Goal: Information Seeking & Learning: Learn about a topic

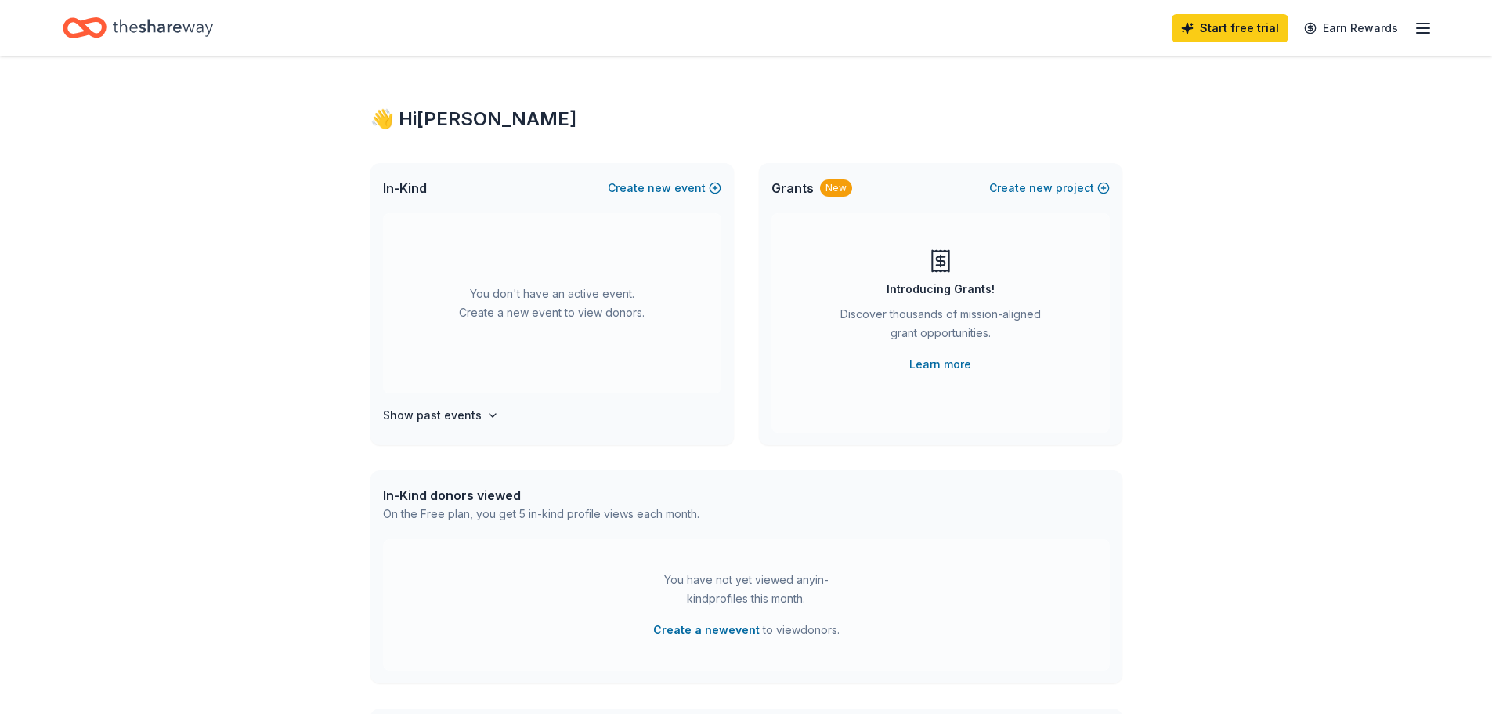
click at [1427, 25] on icon "button" at bounding box center [1423, 28] width 19 height 19
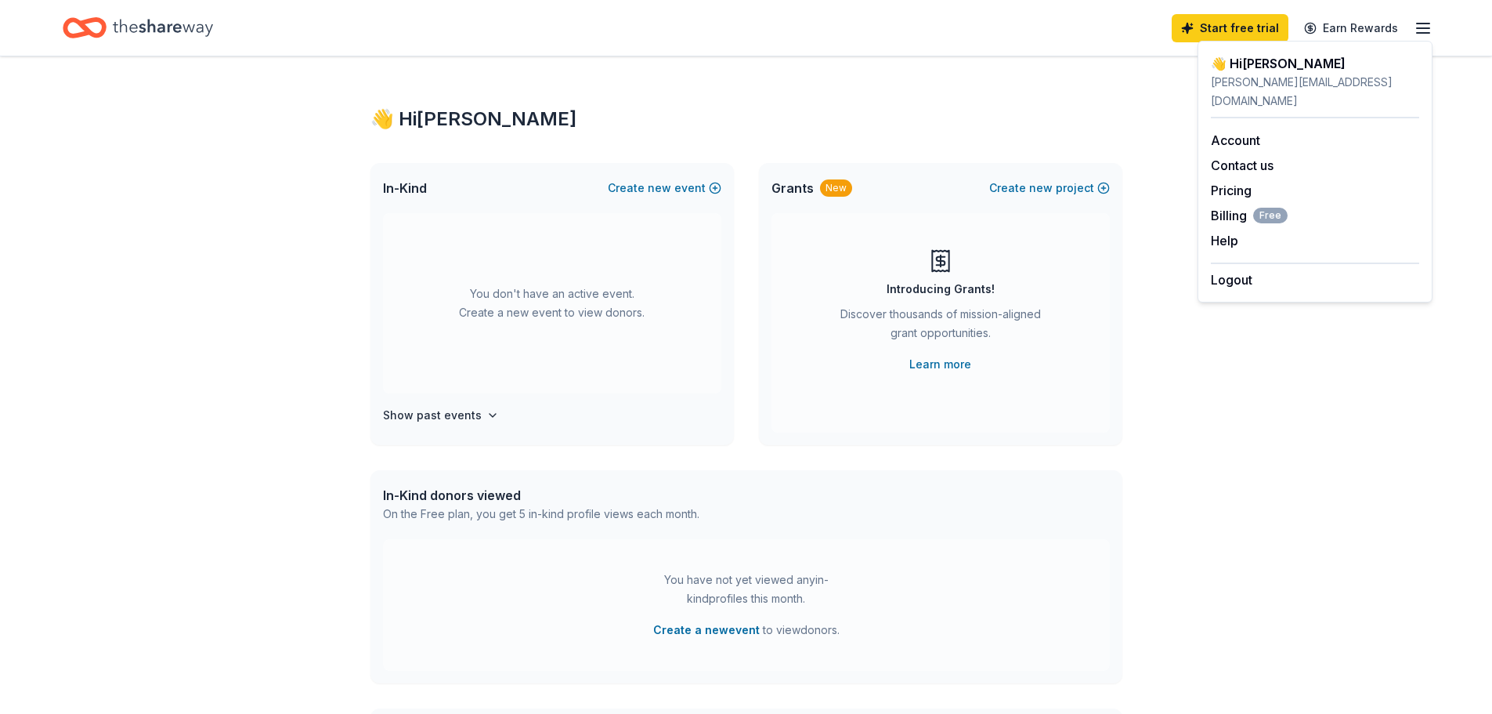
click at [179, 25] on icon "Home" at bounding box center [163, 27] width 100 height 17
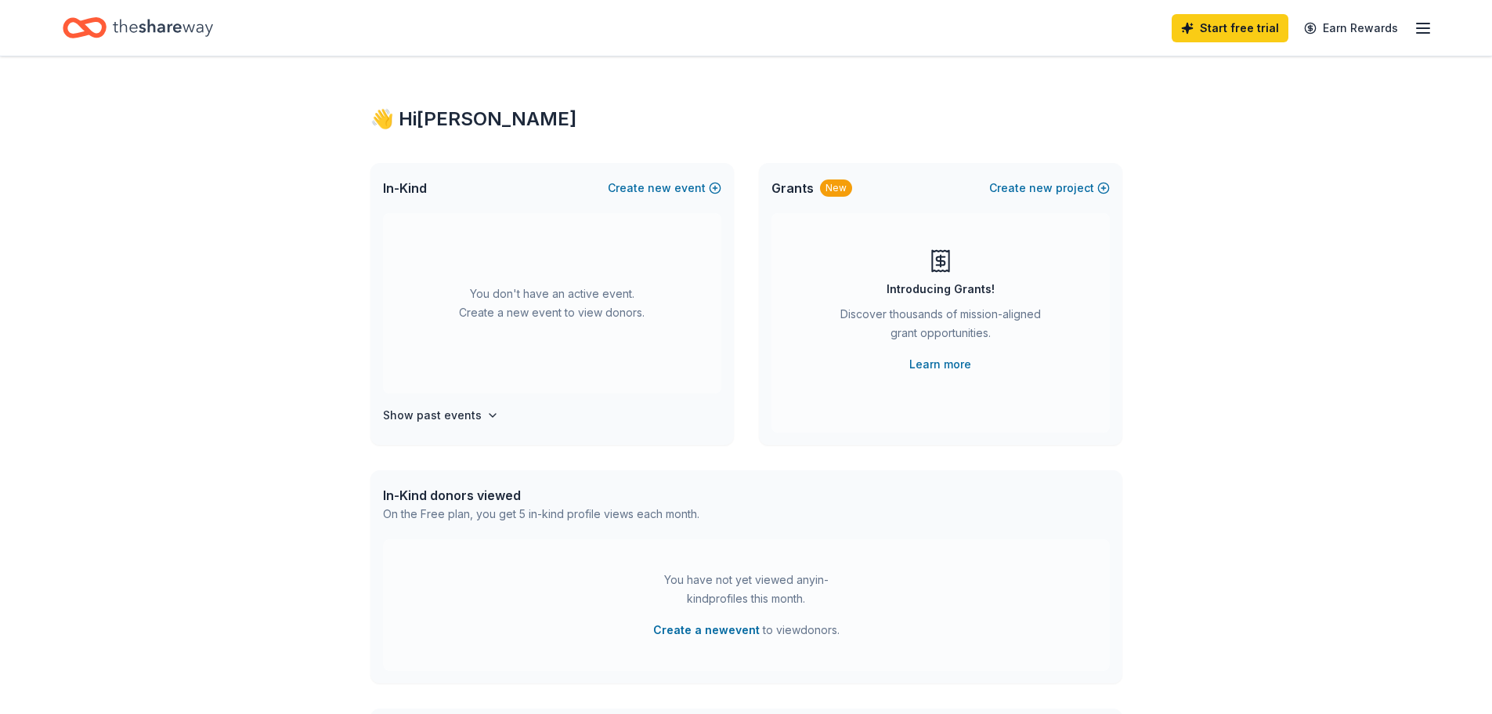
click at [477, 114] on div "👋 Hi [PERSON_NAME]" at bounding box center [747, 119] width 752 height 25
click at [397, 186] on span "In-Kind" at bounding box center [405, 188] width 44 height 19
click at [1423, 28] on line "button" at bounding box center [1423, 28] width 13 height 0
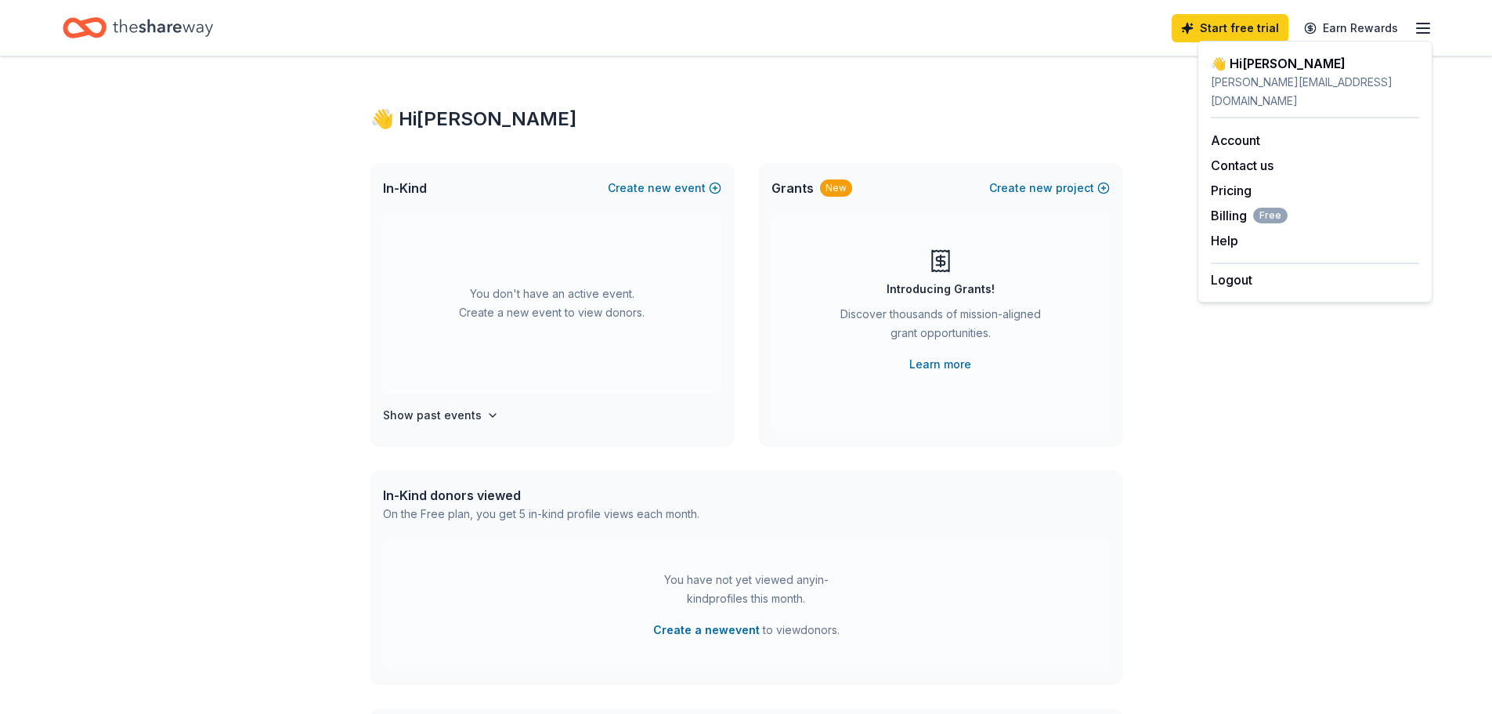
click at [721, 96] on div "👋 Hi [PERSON_NAME] In-Kind Create new event You don't have an active event. Cre…" at bounding box center [746, 513] width 802 height 915
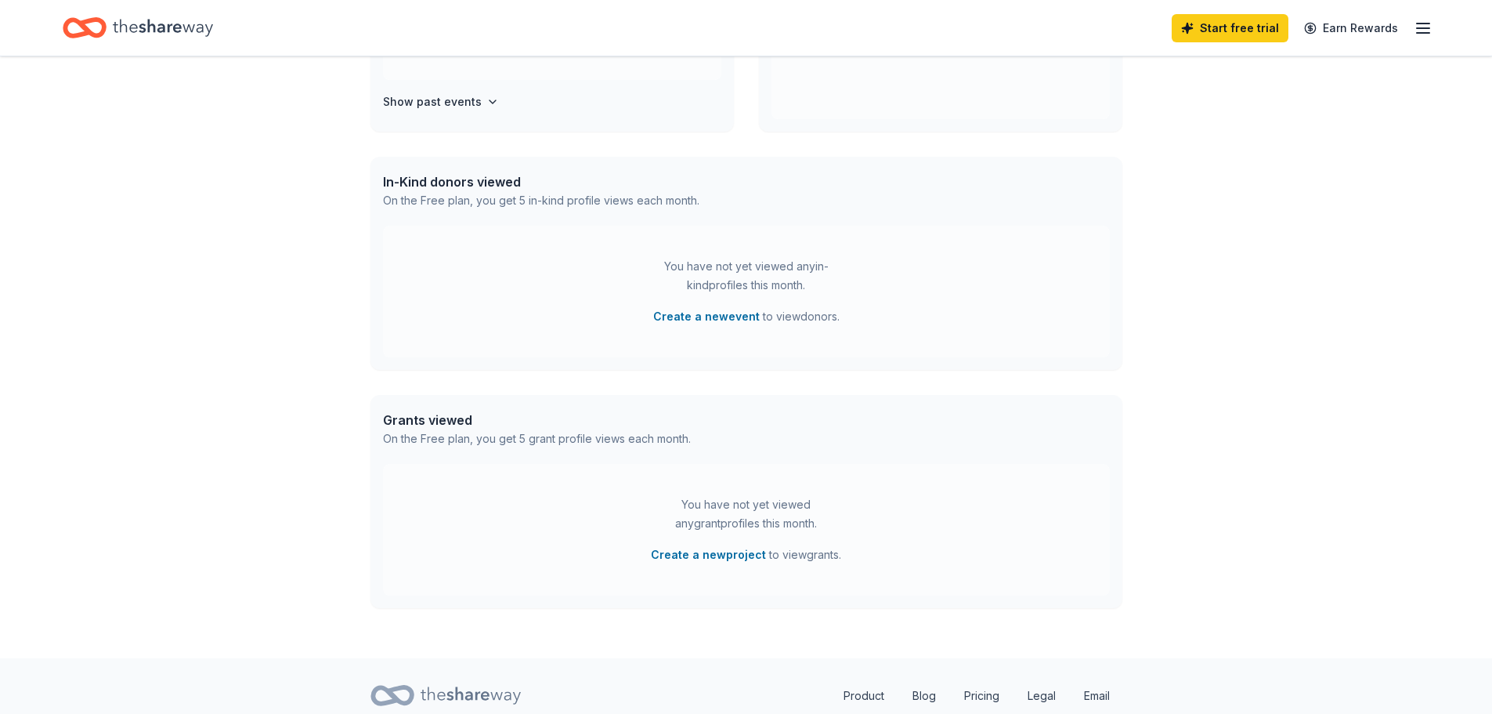
scroll to position [371, 0]
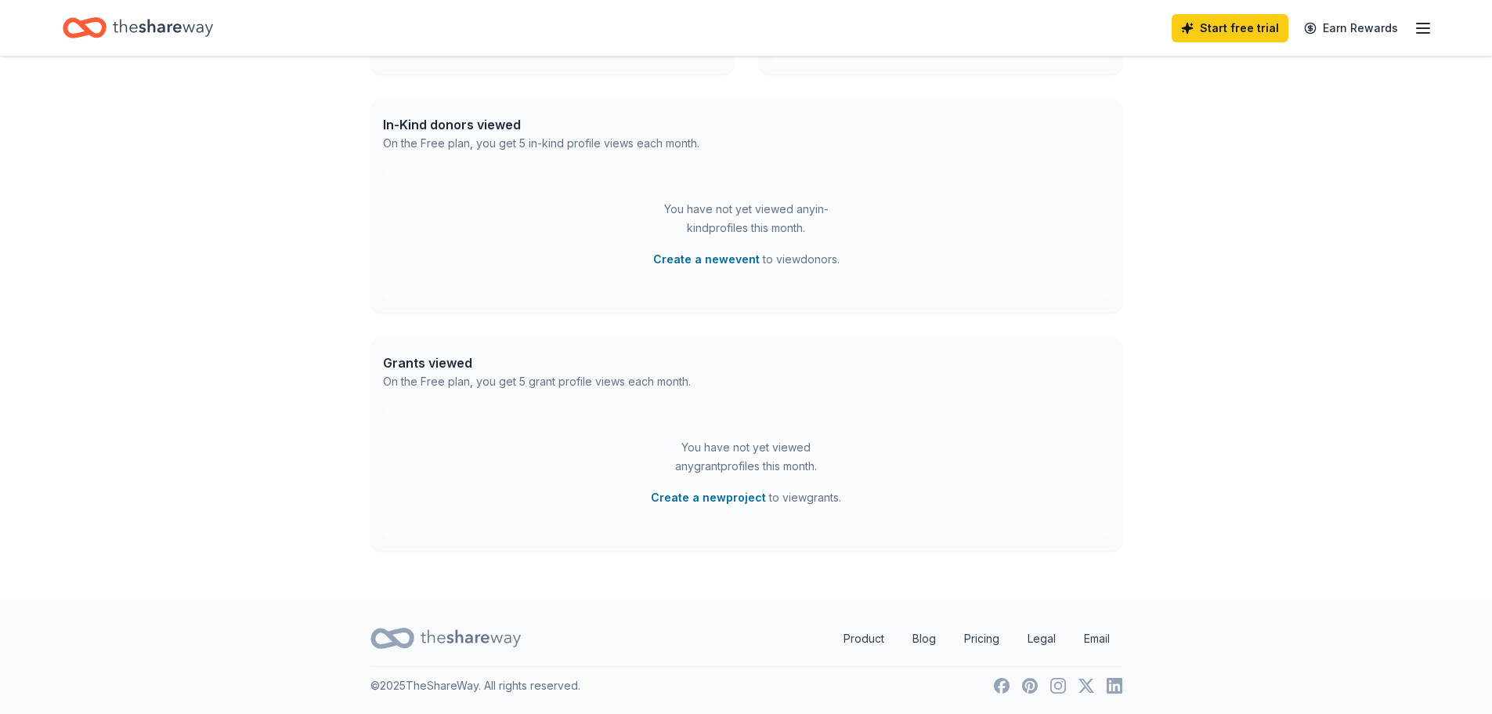
click at [447, 352] on div "Grants viewed On the Free plan, you get 5 grant profile views each month." at bounding box center [747, 372] width 752 height 69
click at [447, 361] on div "Grants viewed" at bounding box center [537, 362] width 308 height 19
click at [852, 645] on link "Product" at bounding box center [864, 638] width 66 height 31
click at [923, 636] on link "Blog" at bounding box center [924, 638] width 49 height 31
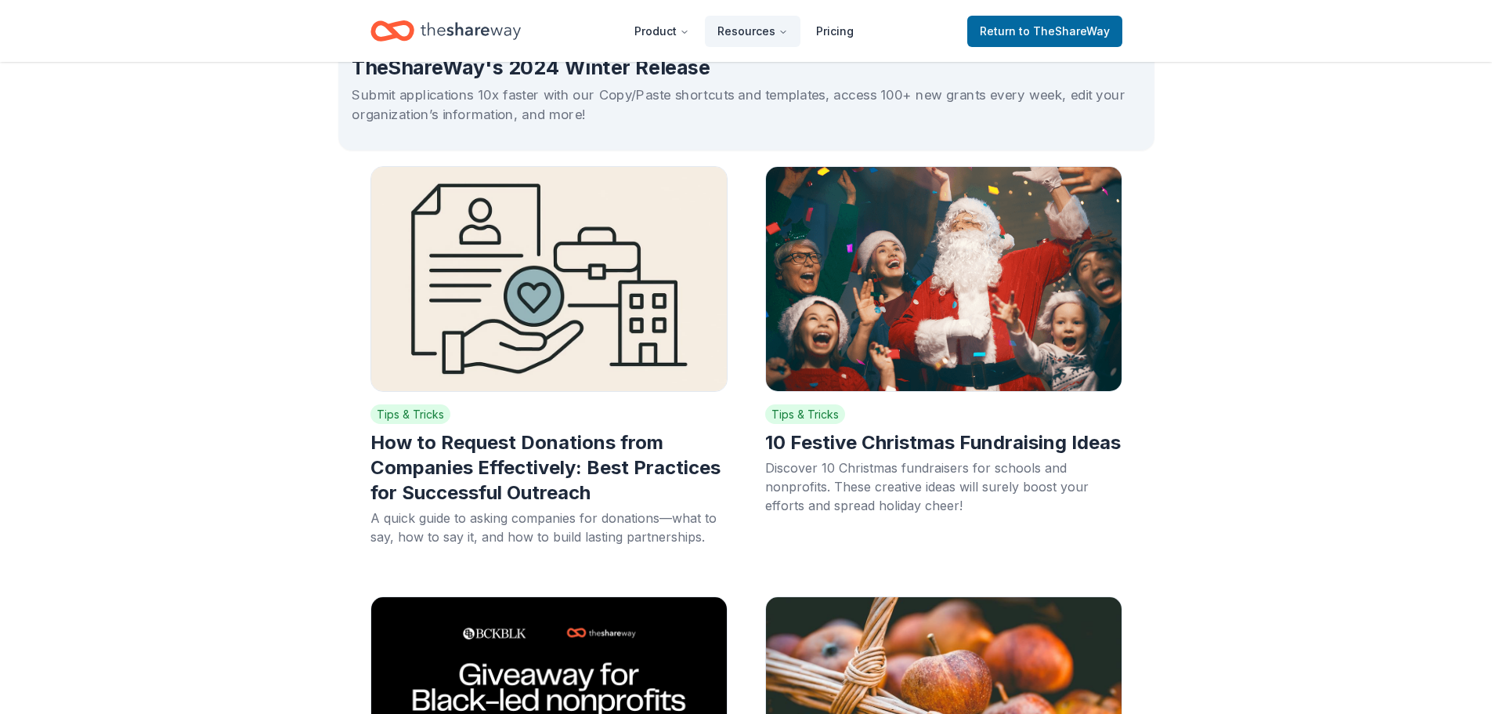
scroll to position [157, 0]
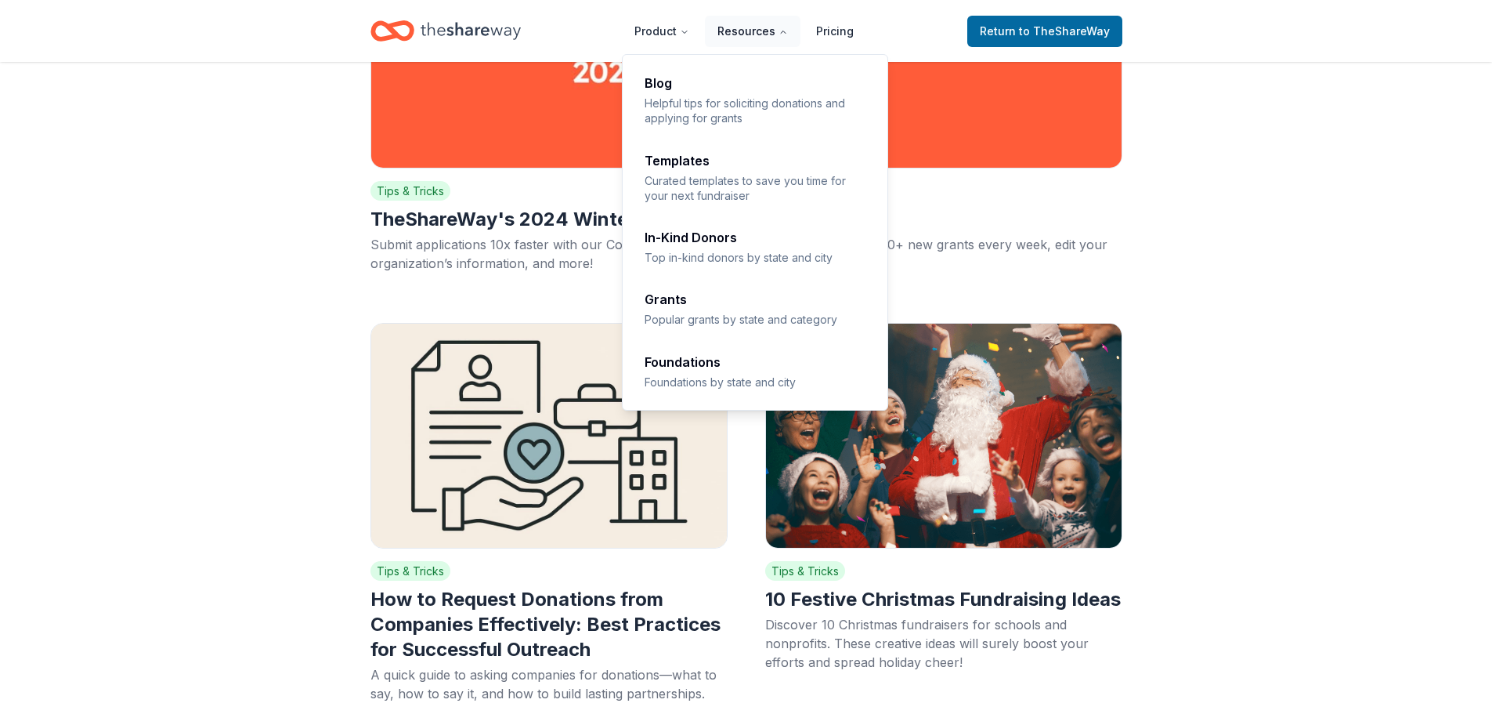
click at [761, 33] on button "Resources" at bounding box center [753, 31] width 96 height 31
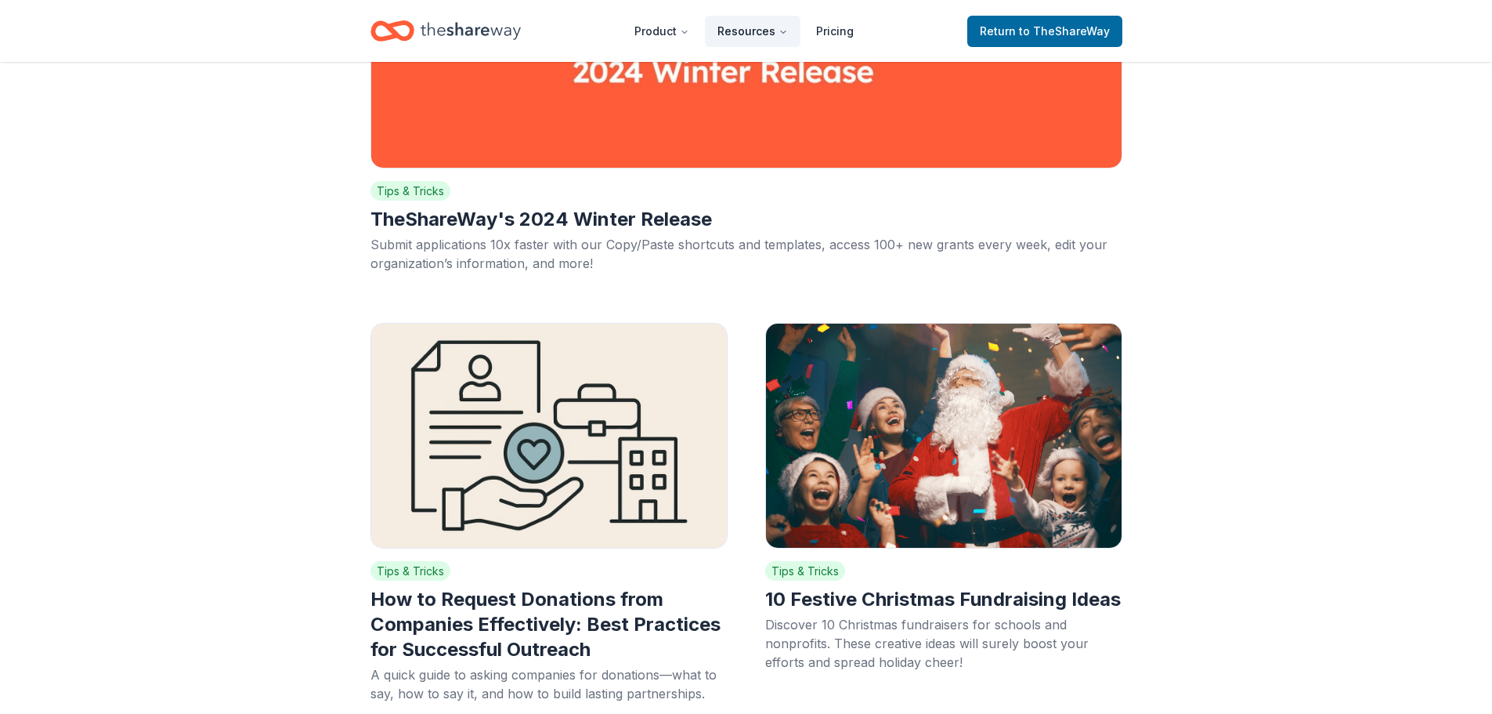
click at [761, 33] on button "Resources" at bounding box center [753, 31] width 96 height 31
